Goal: Information Seeking & Learning: Find specific fact

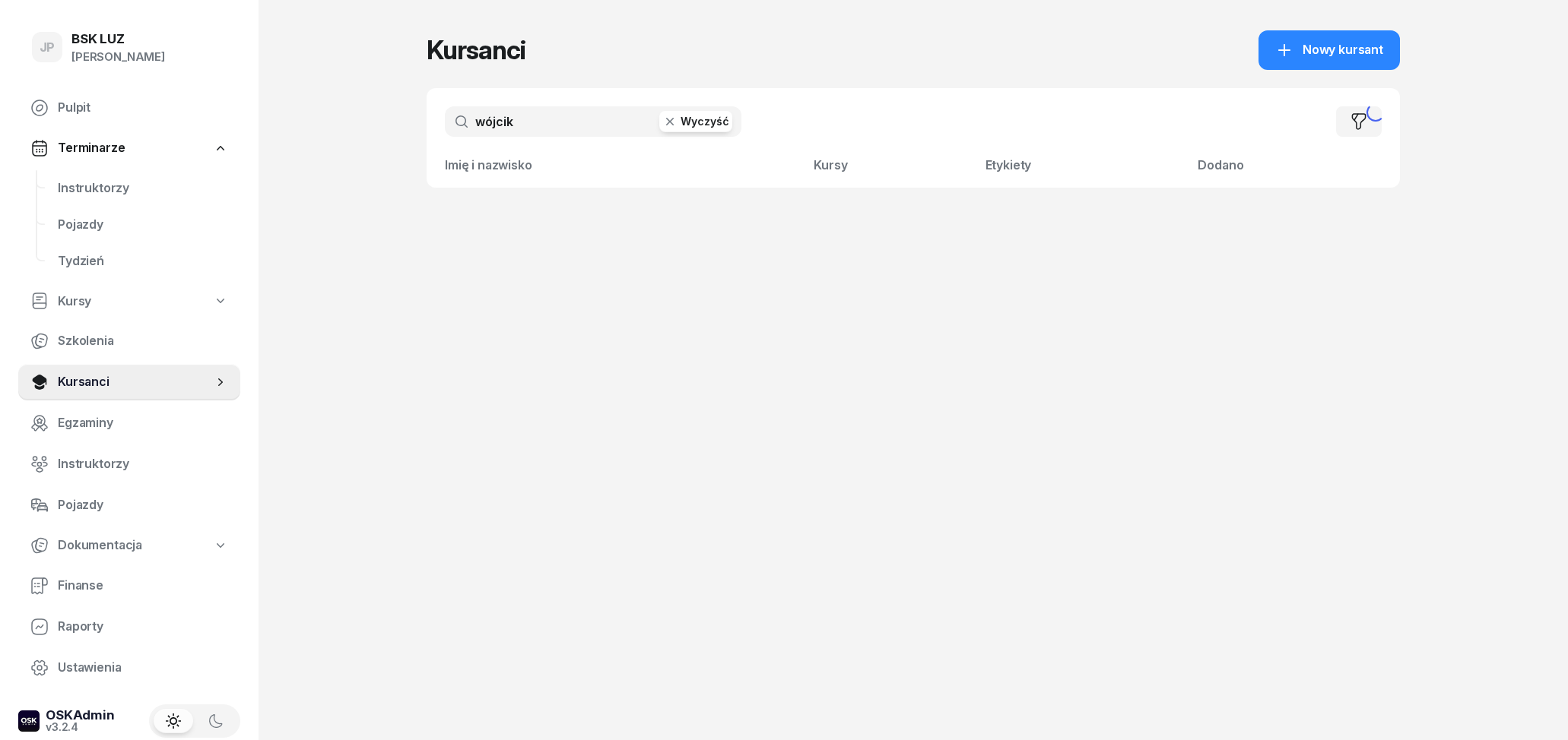
click at [522, 127] on input "wójcik" at bounding box center [593, 121] width 297 height 30
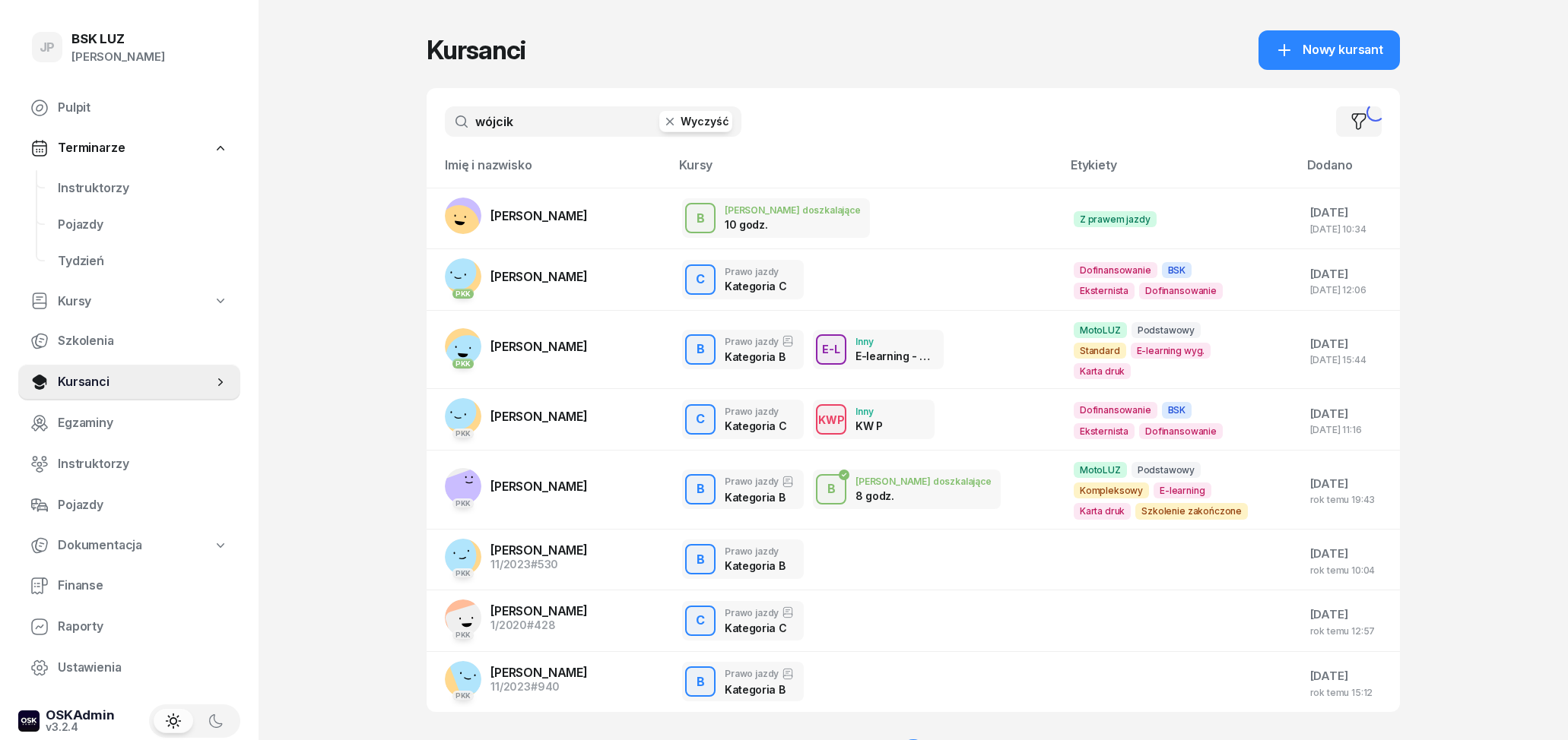
click at [522, 129] on input "wójcik" at bounding box center [593, 121] width 297 height 30
type input "a"
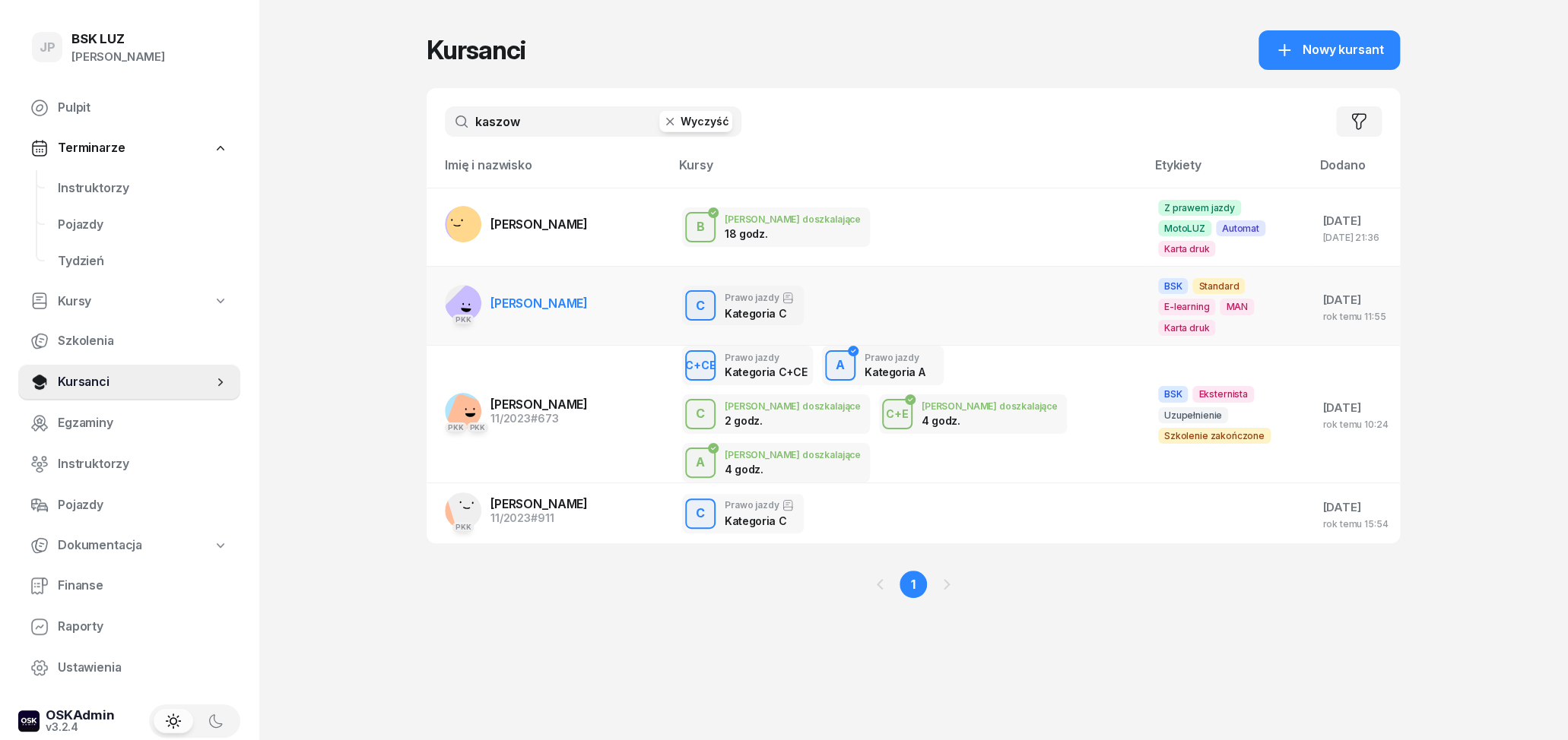
type input "kaszow"
click at [573, 296] on span "IGOR KASZOWSKI" at bounding box center [539, 303] width 98 height 15
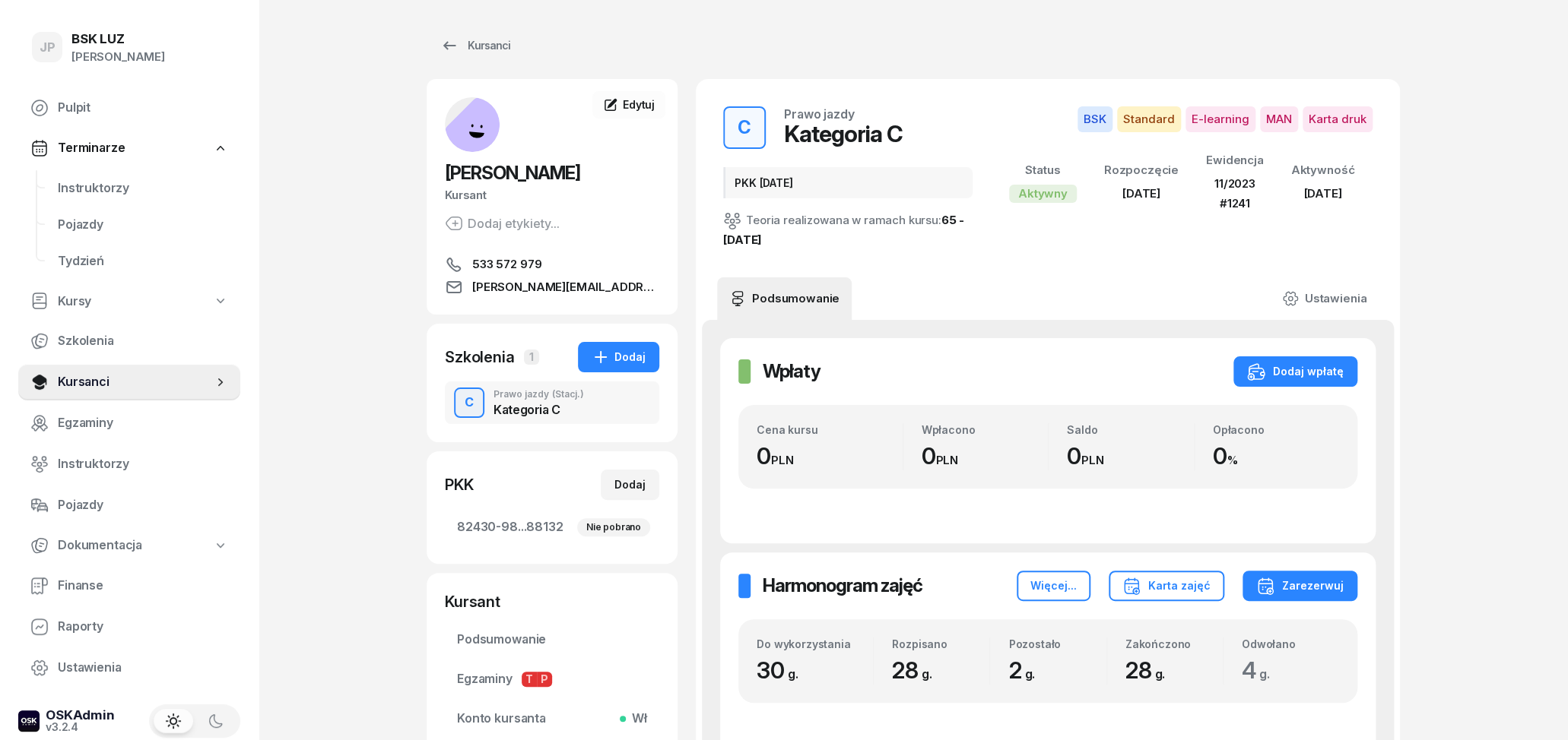
click at [531, 261] on span "533 572 979" at bounding box center [507, 264] width 69 height 18
click at [450, 48] on icon at bounding box center [449, 45] width 18 height 18
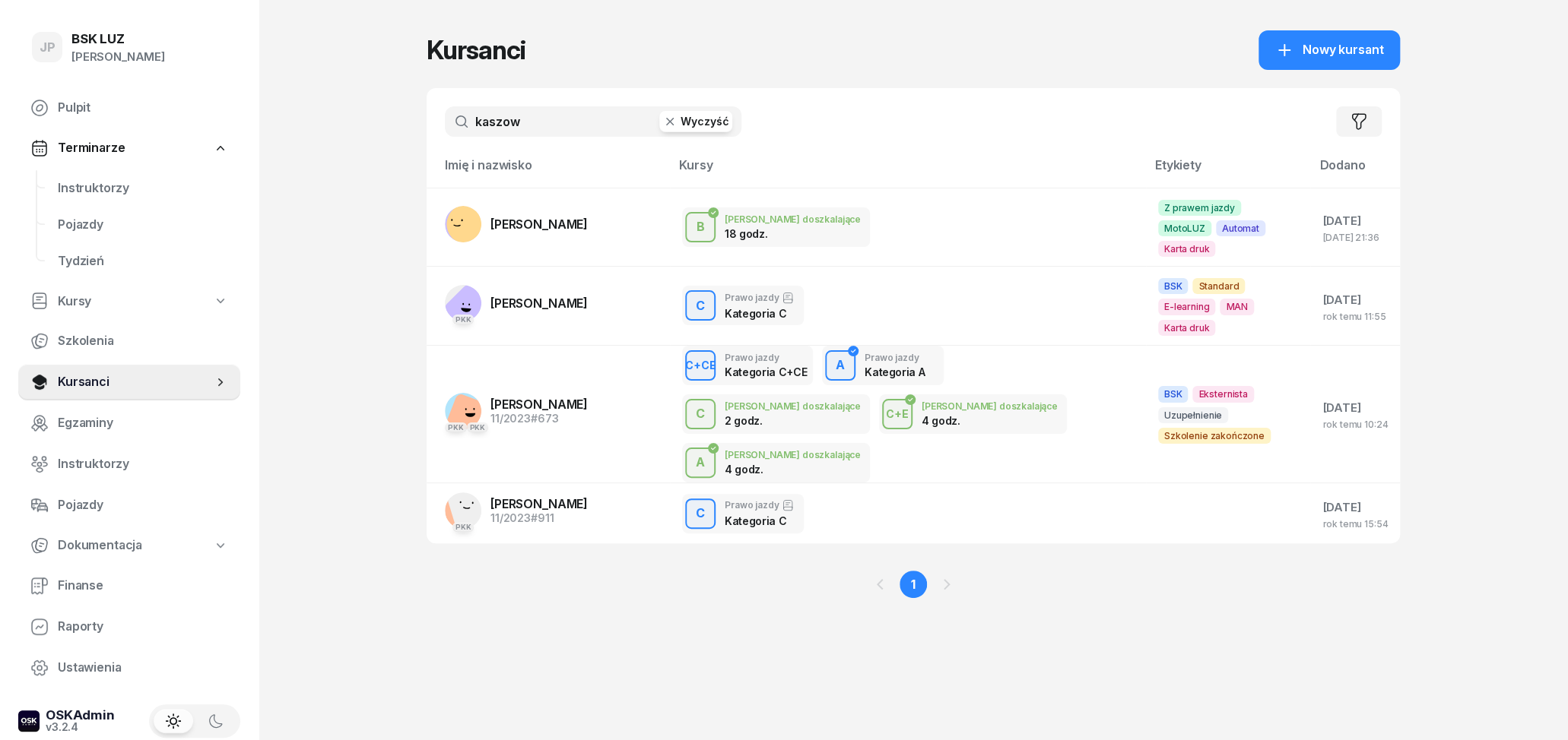
click at [706, 123] on button "Wyczyść" at bounding box center [695, 121] width 73 height 21
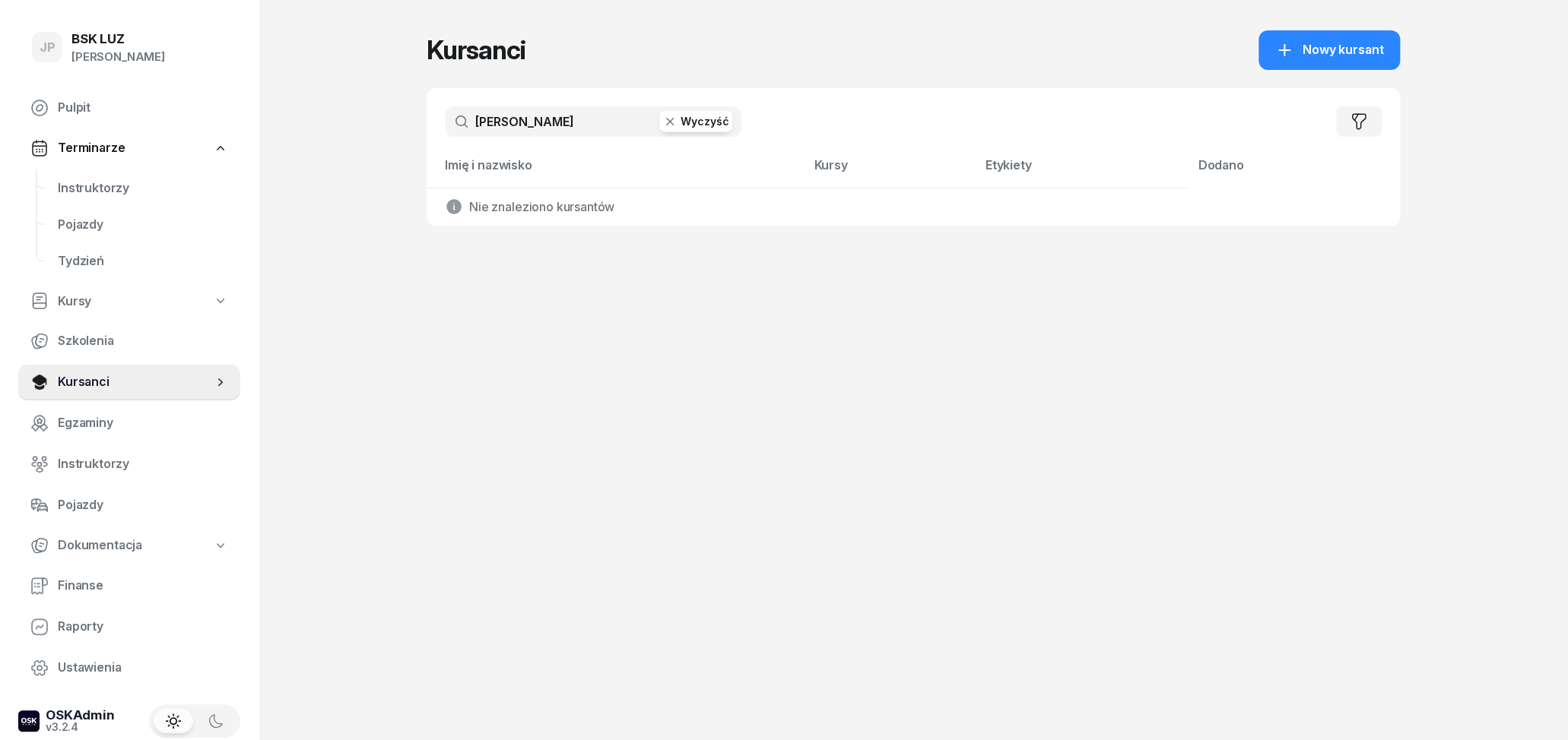
type input "małocha"
click at [668, 125] on icon "button" at bounding box center [670, 122] width 8 height 8
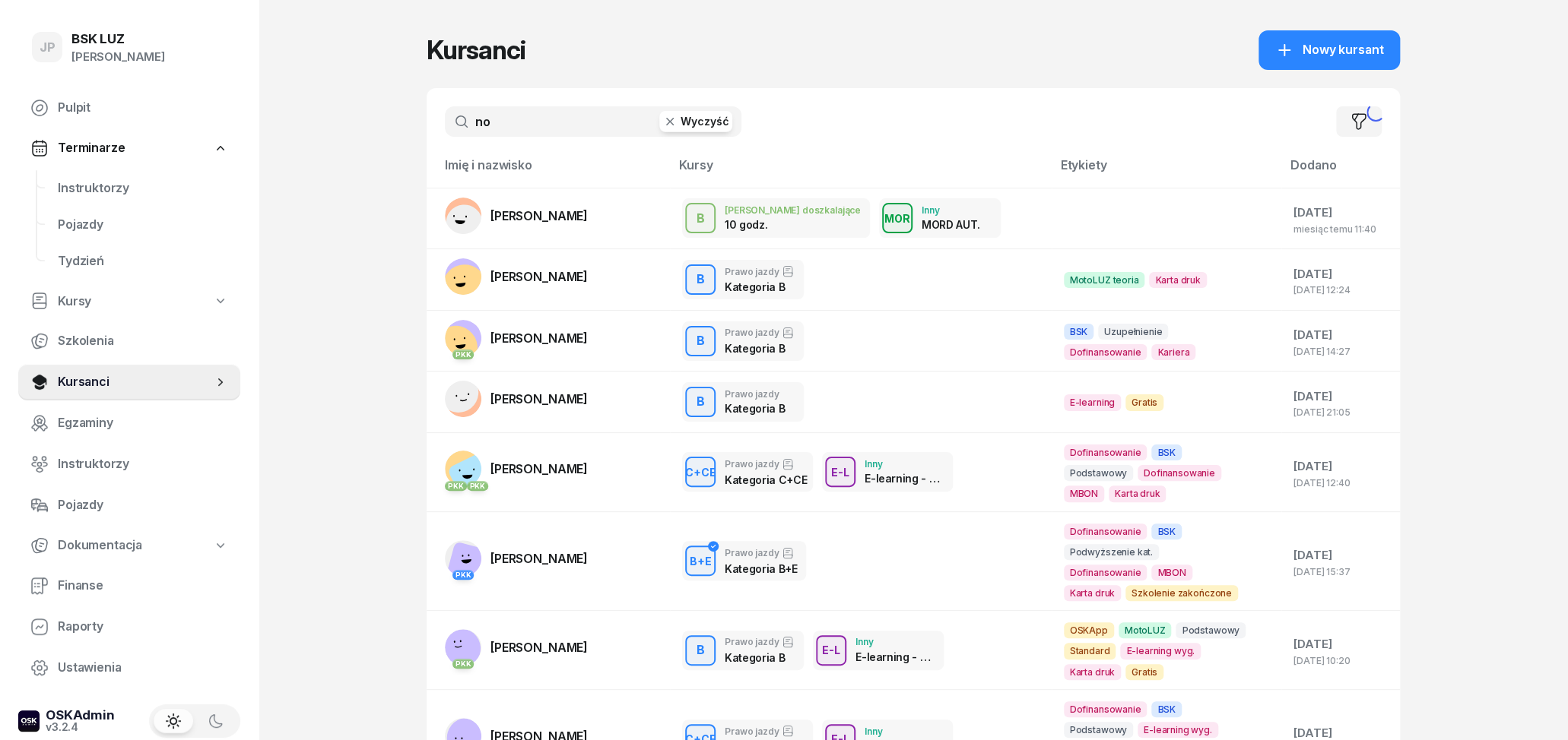
type input "n"
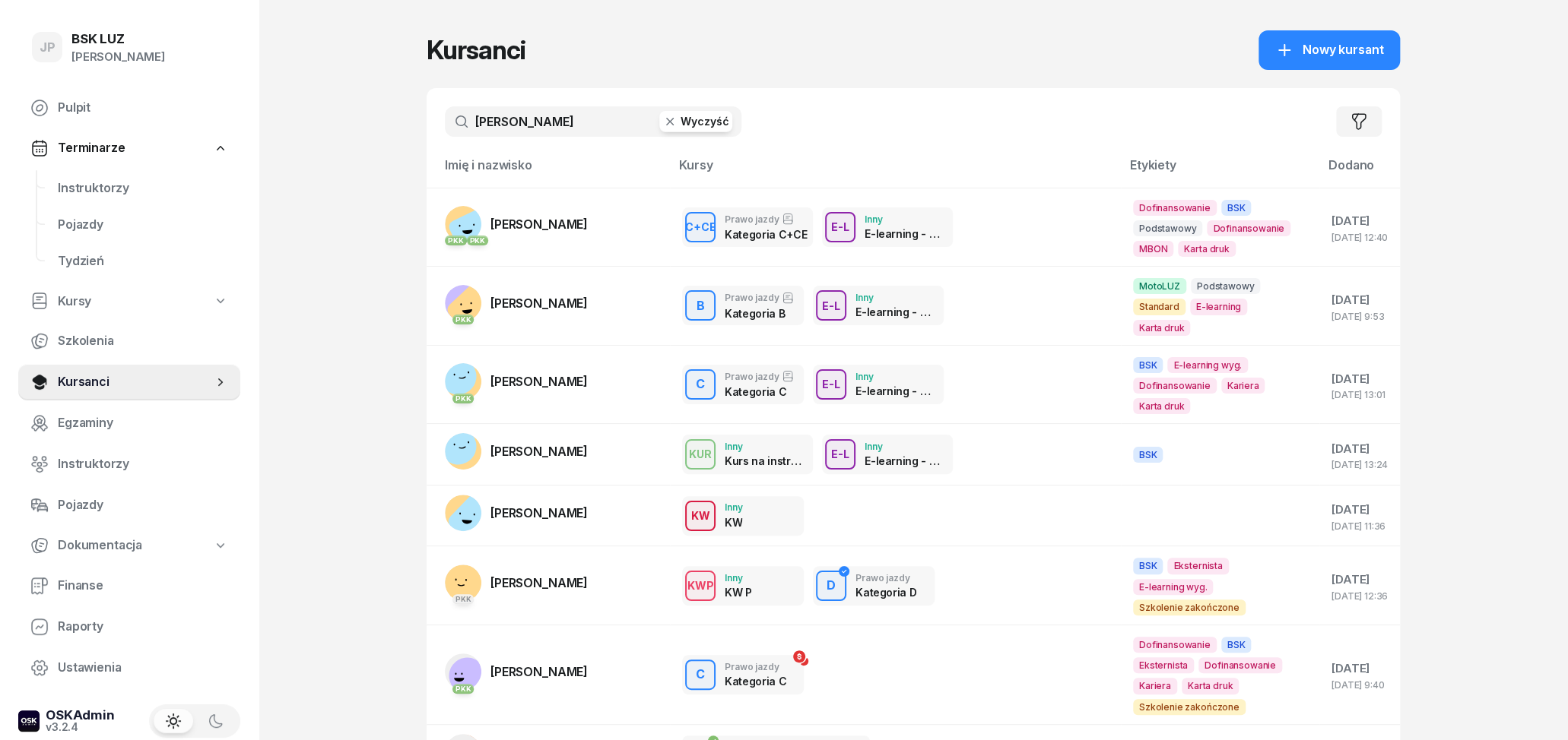
type input "nowak"
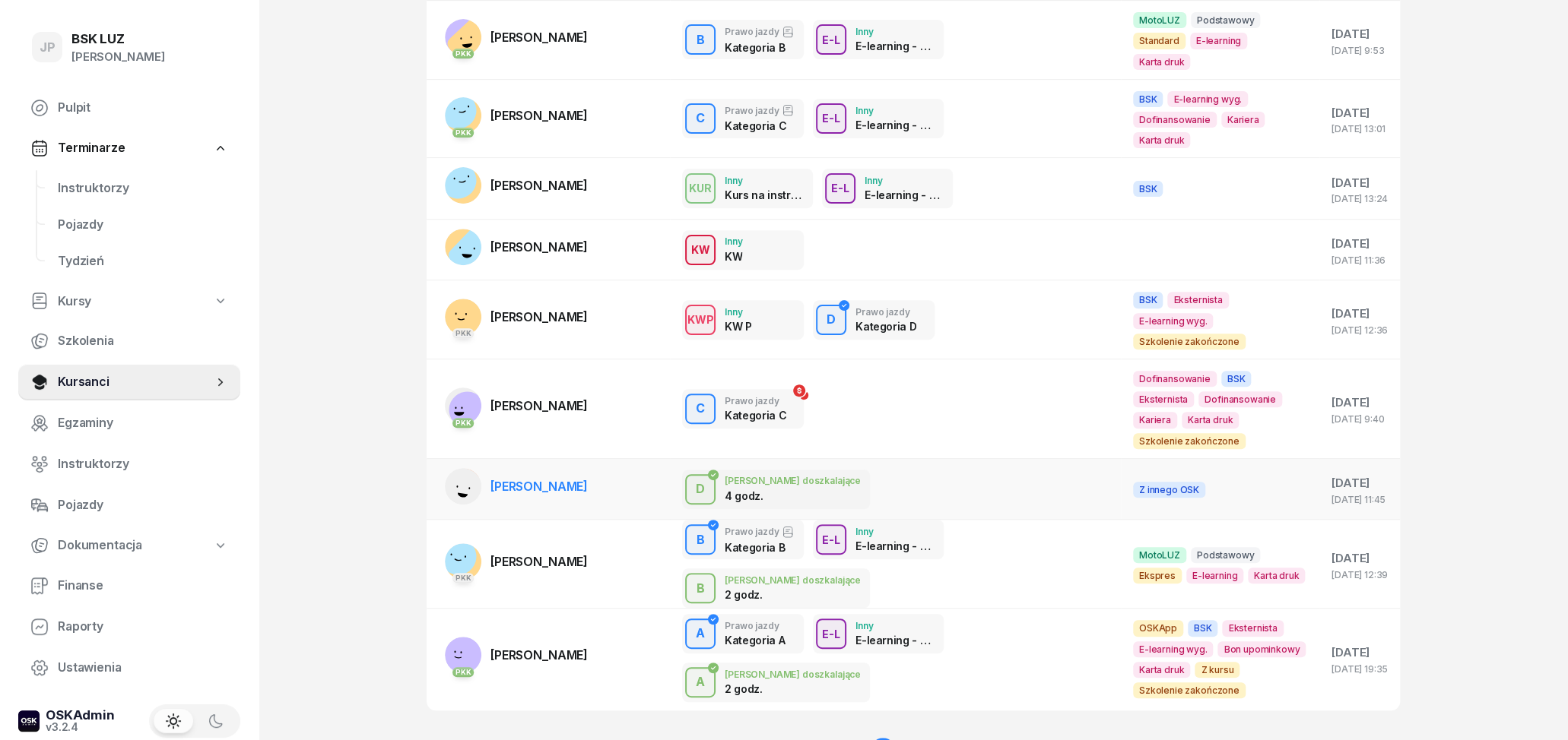
scroll to position [330, 0]
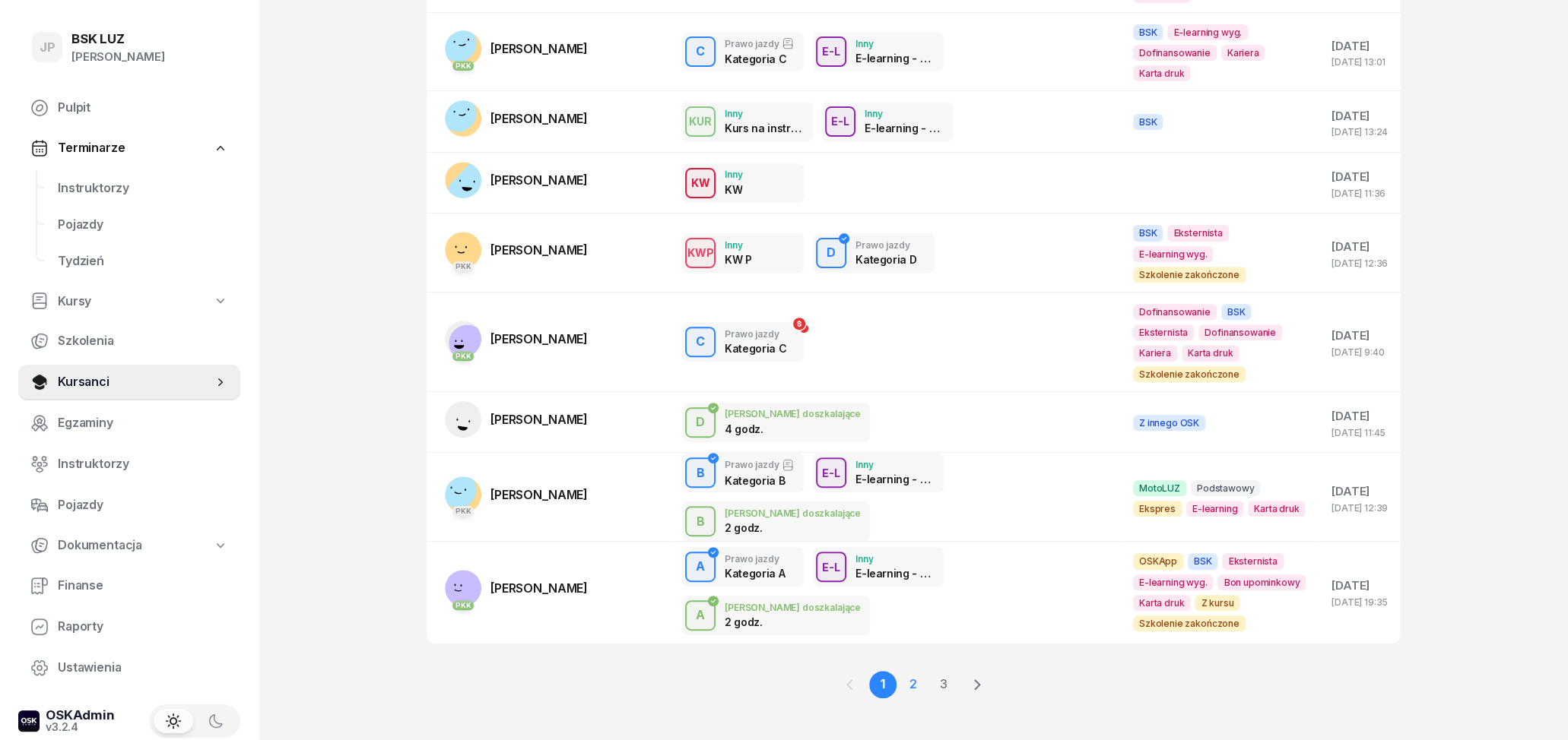
click at [907, 671] on link "2" at bounding box center [913, 685] width 27 height 27
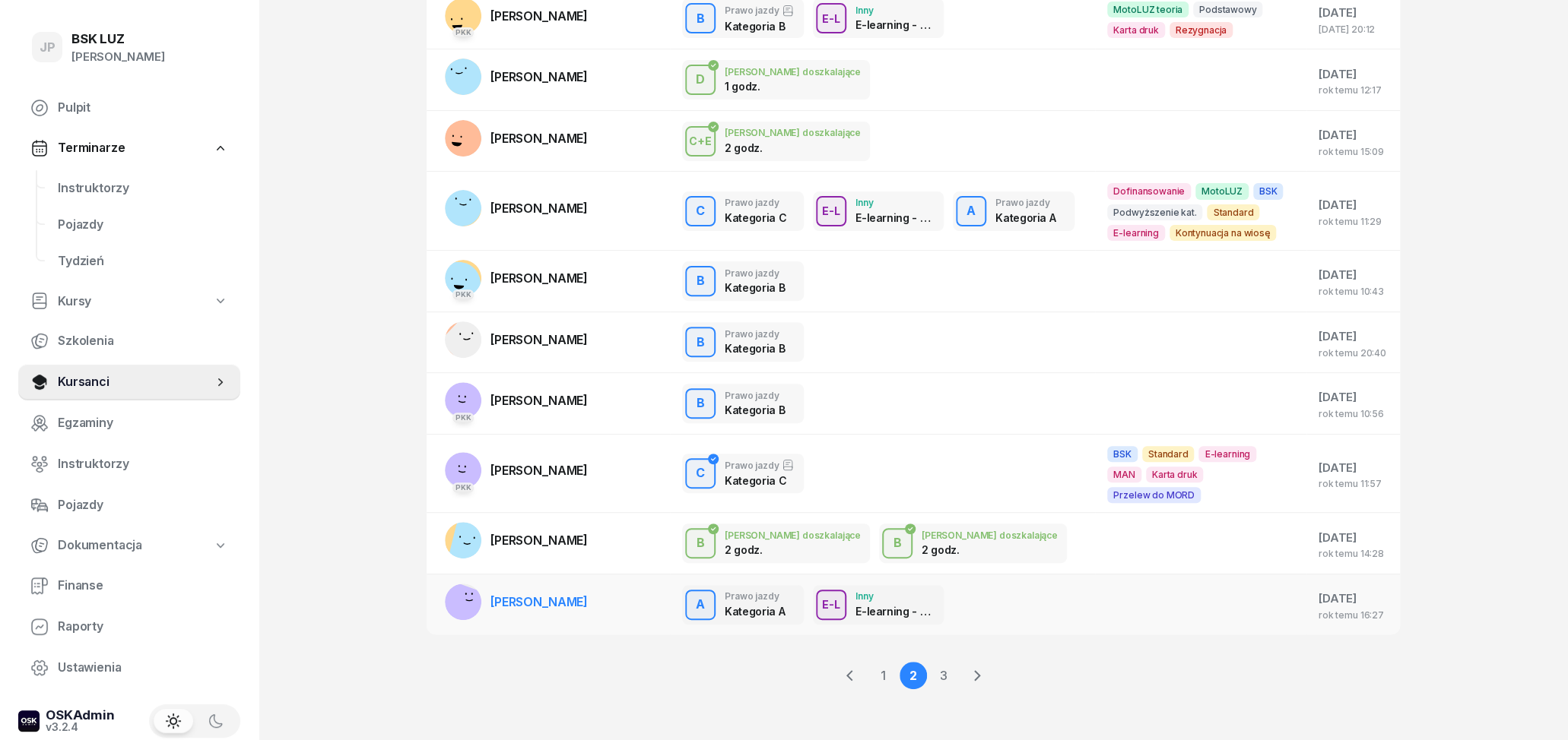
scroll to position [217, 0]
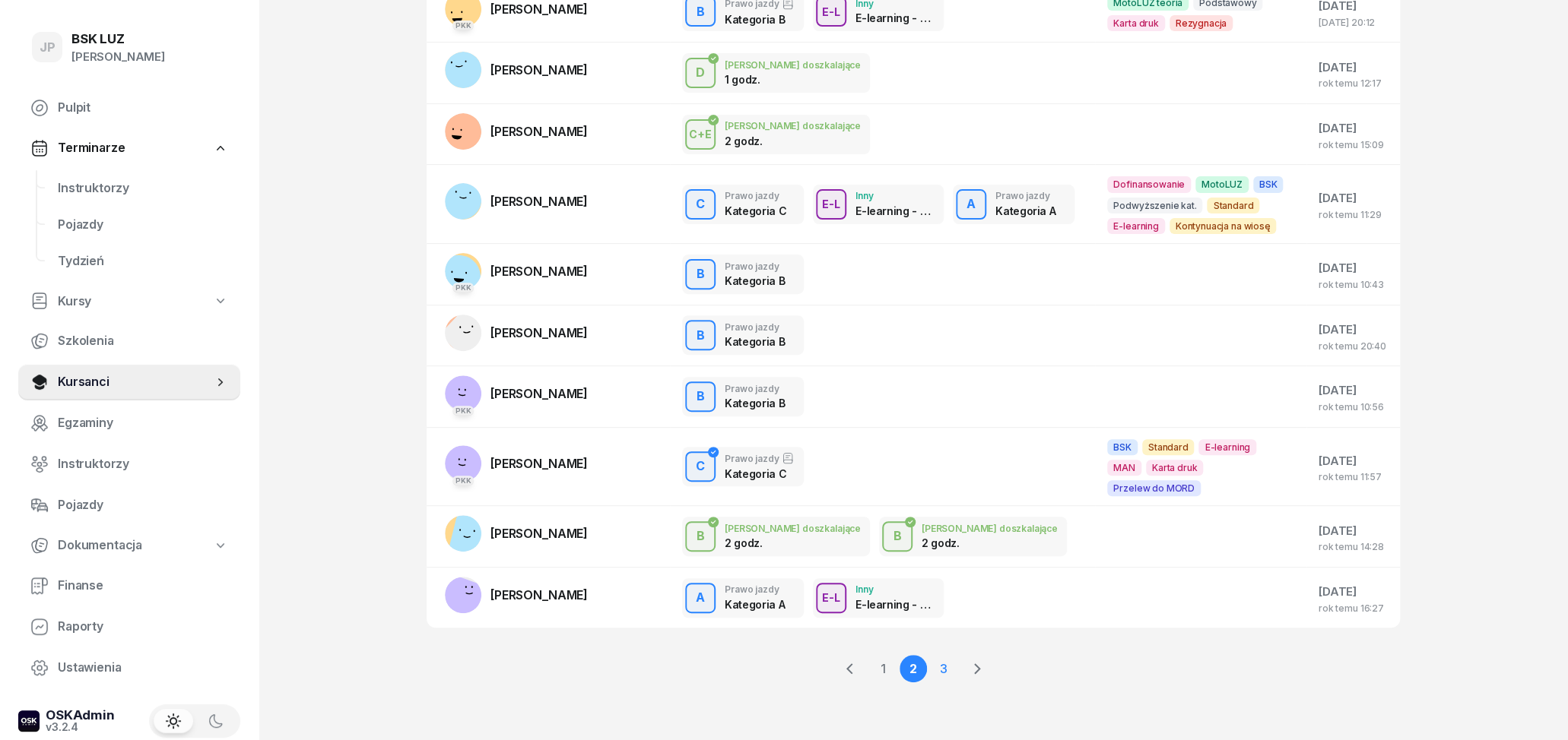
click at [941, 666] on link "3" at bounding box center [943, 668] width 27 height 27
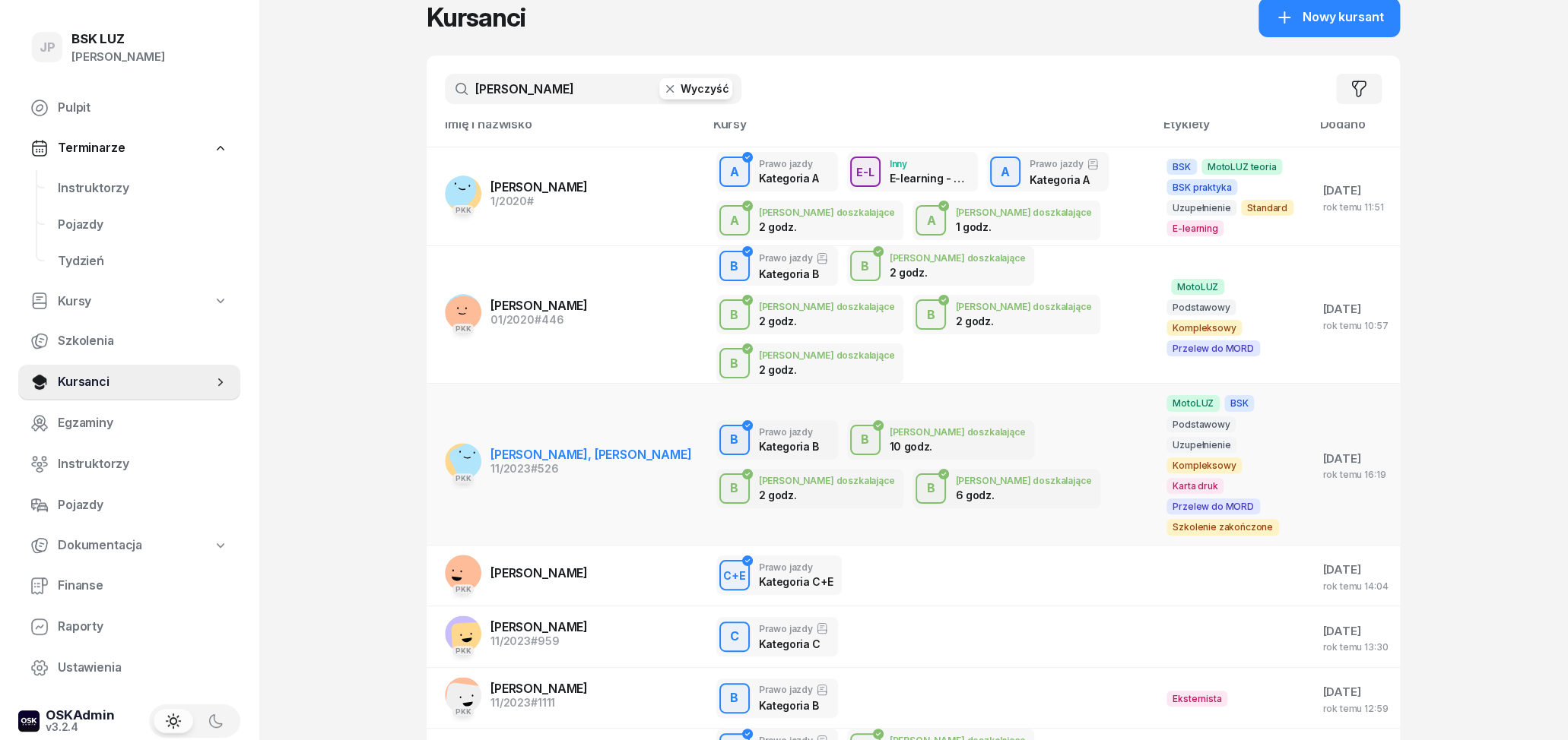
scroll to position [158, 0]
